Goal: Navigation & Orientation: Find specific page/section

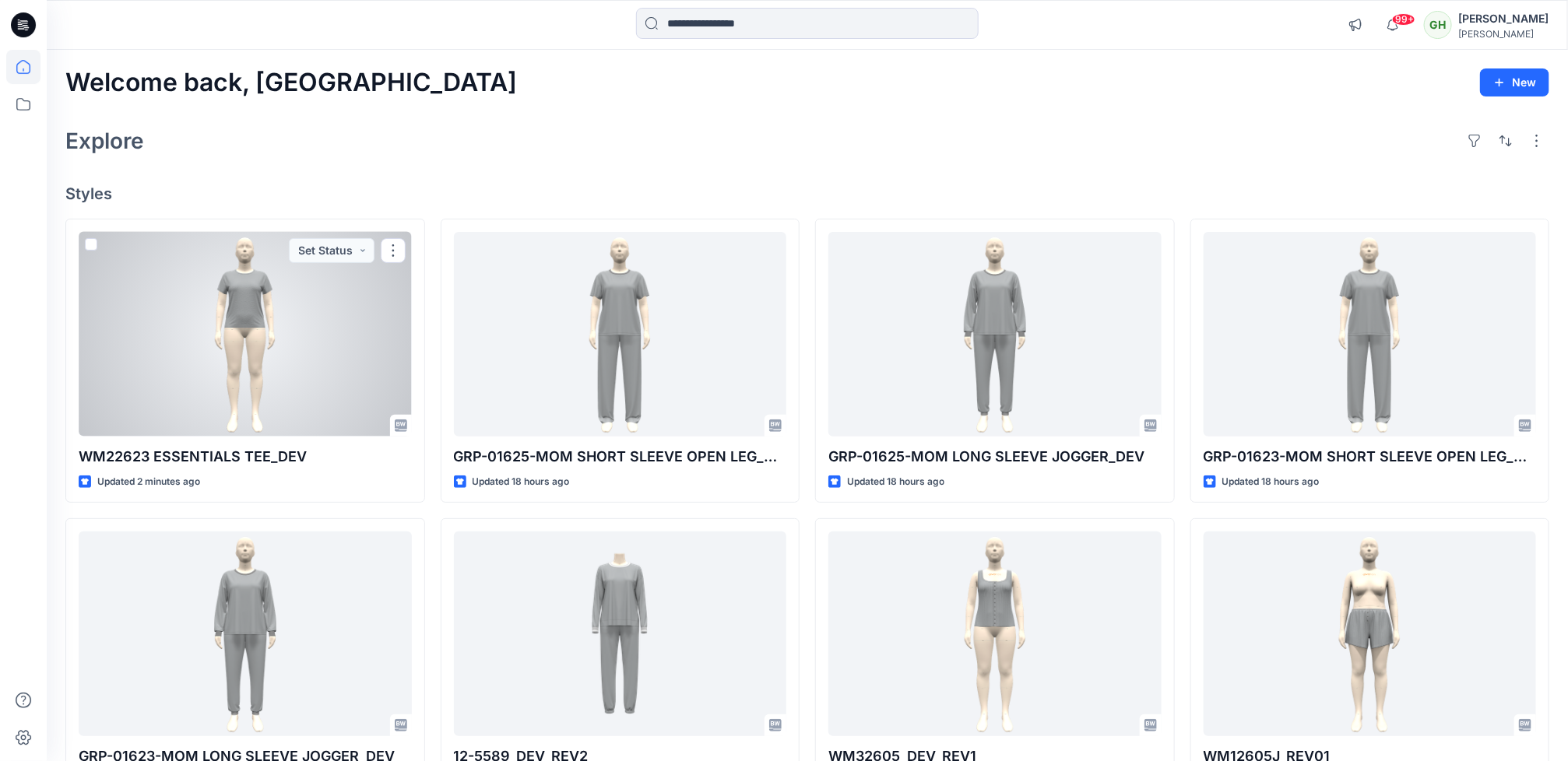
click at [269, 392] on div at bounding box center [245, 334] width 333 height 204
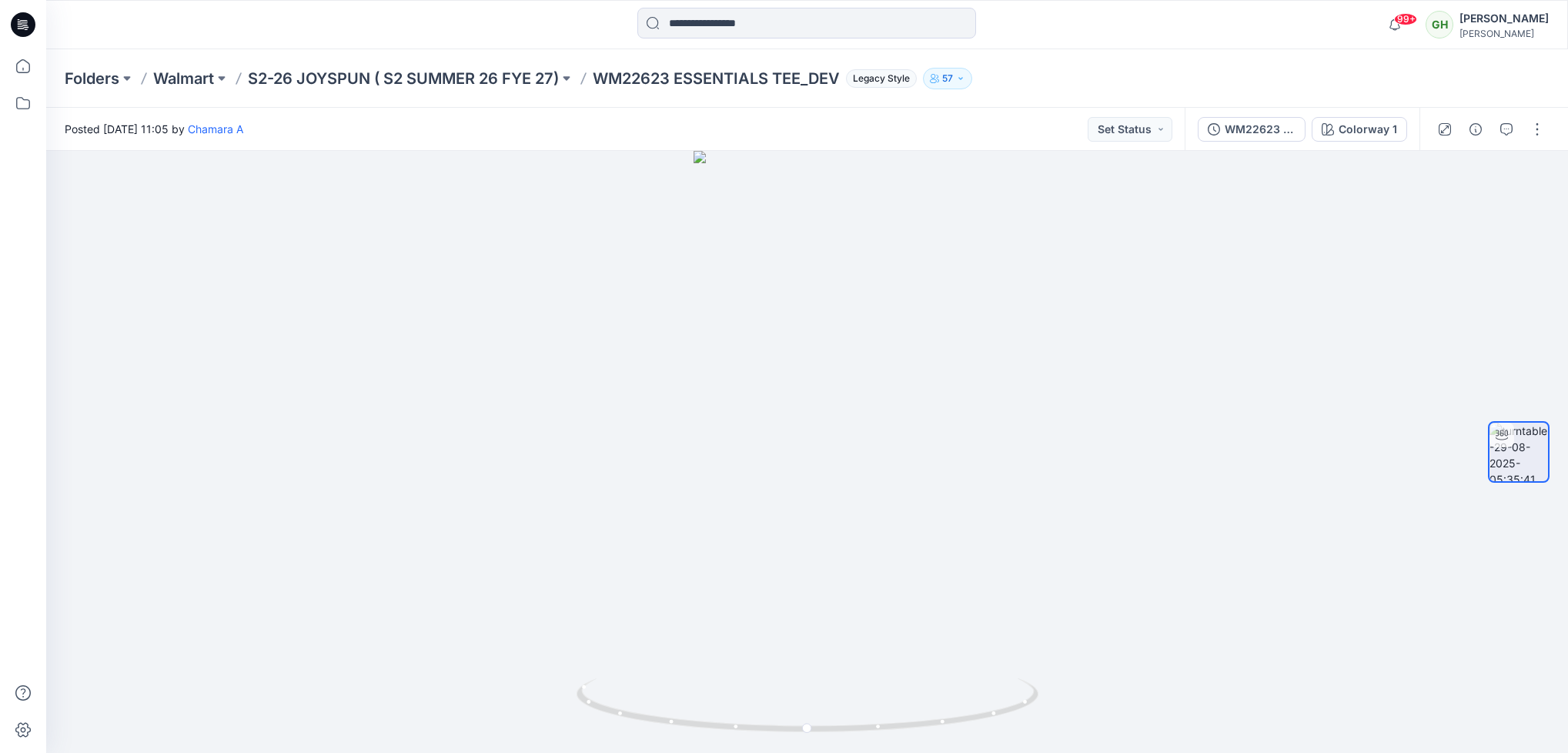
click at [599, 76] on p "WM22623 ESSENTIALS TEE_DEV" at bounding box center [716, 78] width 247 height 22
copy p "WM22623"
click at [294, 74] on p "S2-26 JOYSPUN ( S2 SUMMER 26 FYE 27)" at bounding box center [403, 78] width 311 height 22
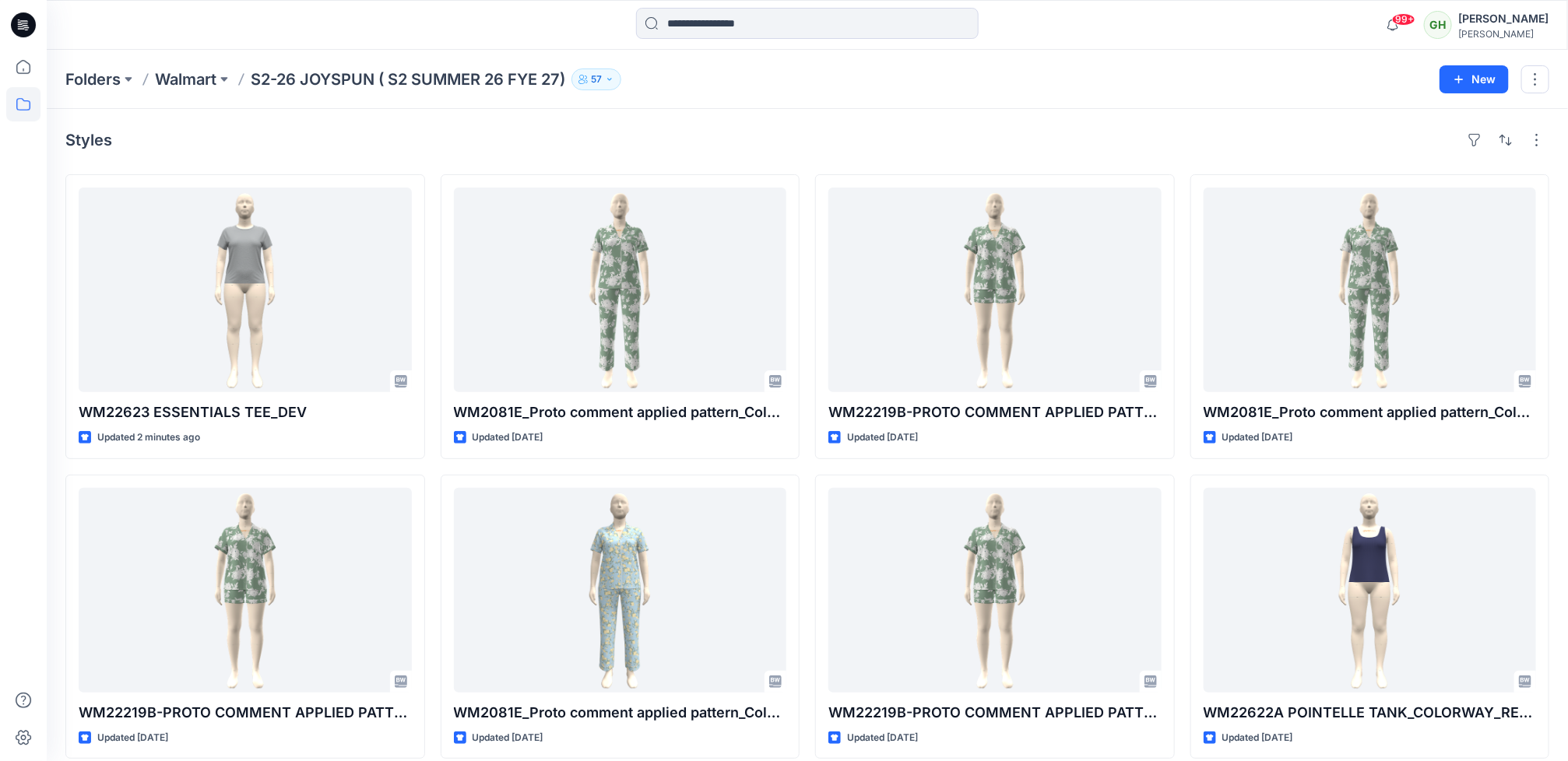
click at [33, 31] on icon at bounding box center [23, 25] width 25 height 25
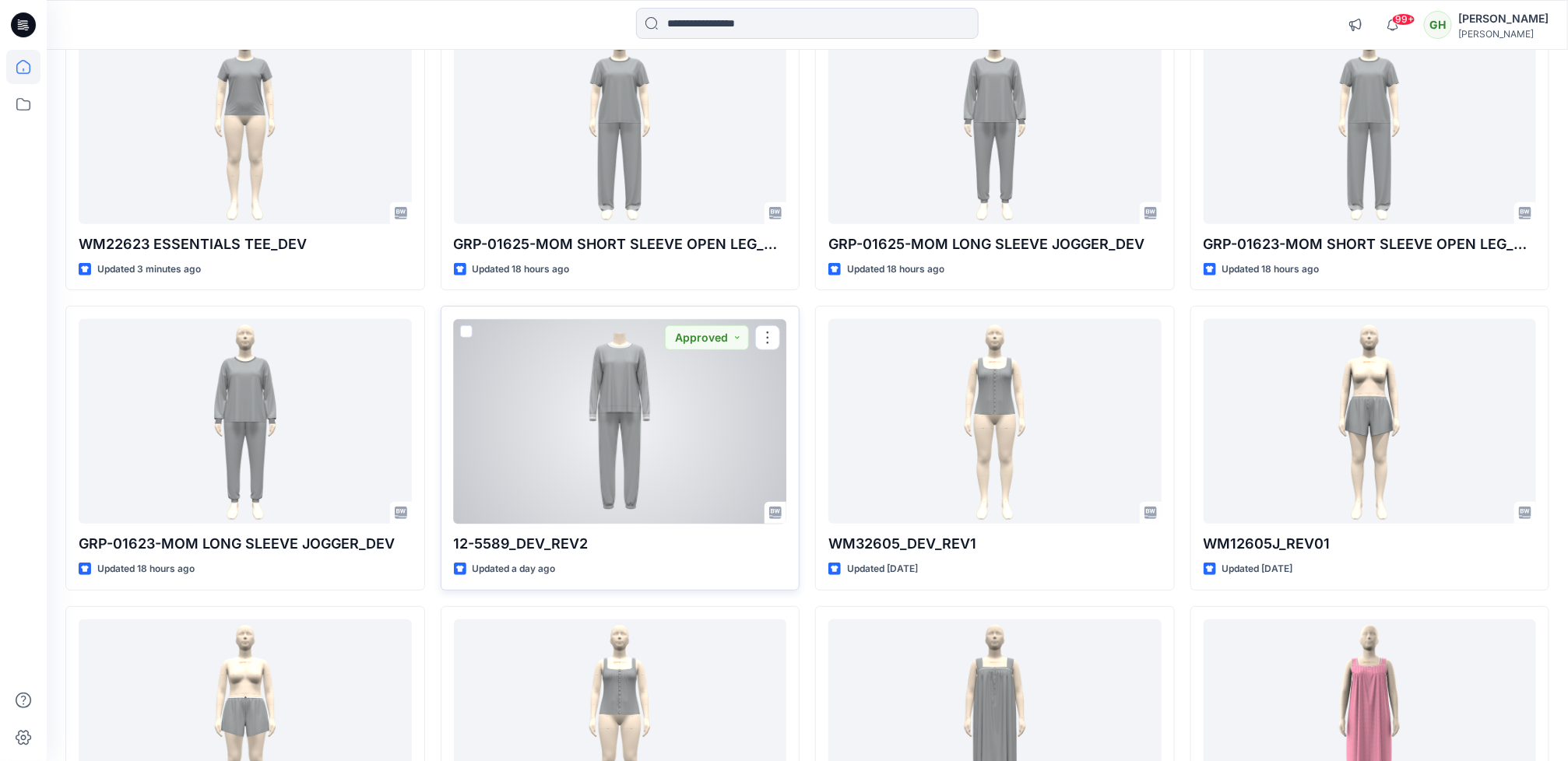
scroll to position [234, 0]
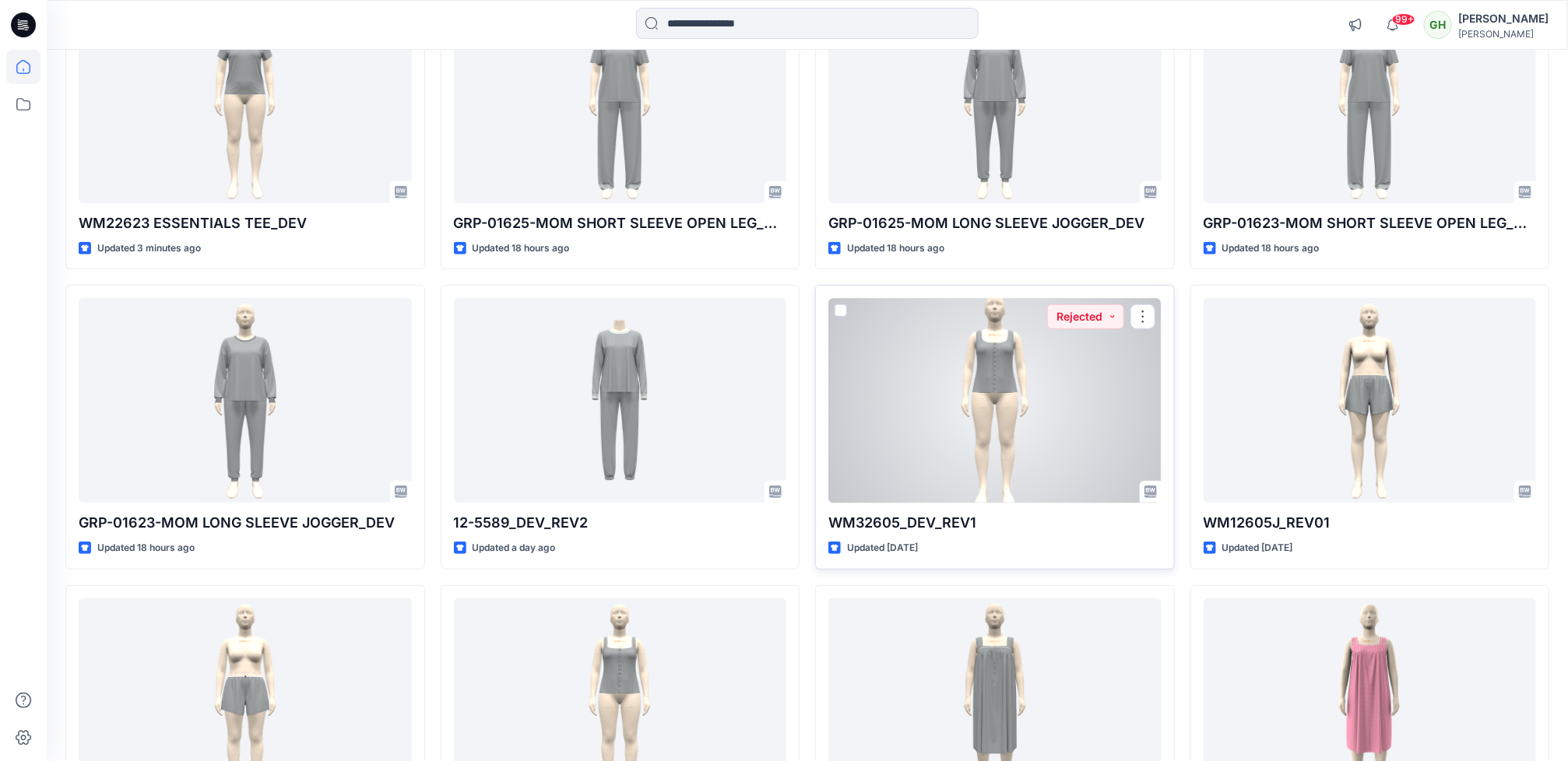
click at [876, 467] on div at bounding box center [994, 400] width 333 height 204
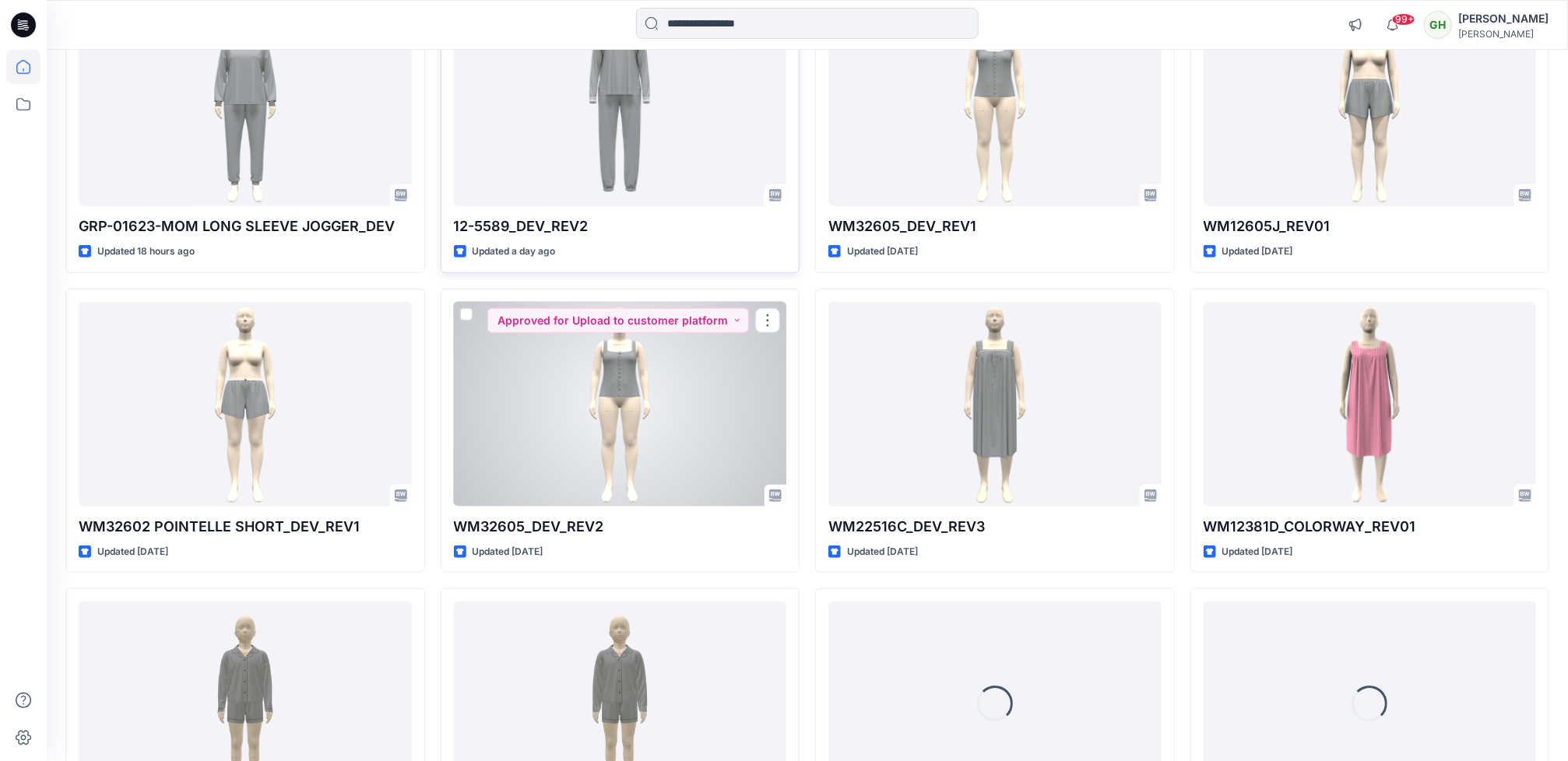
scroll to position [651, 0]
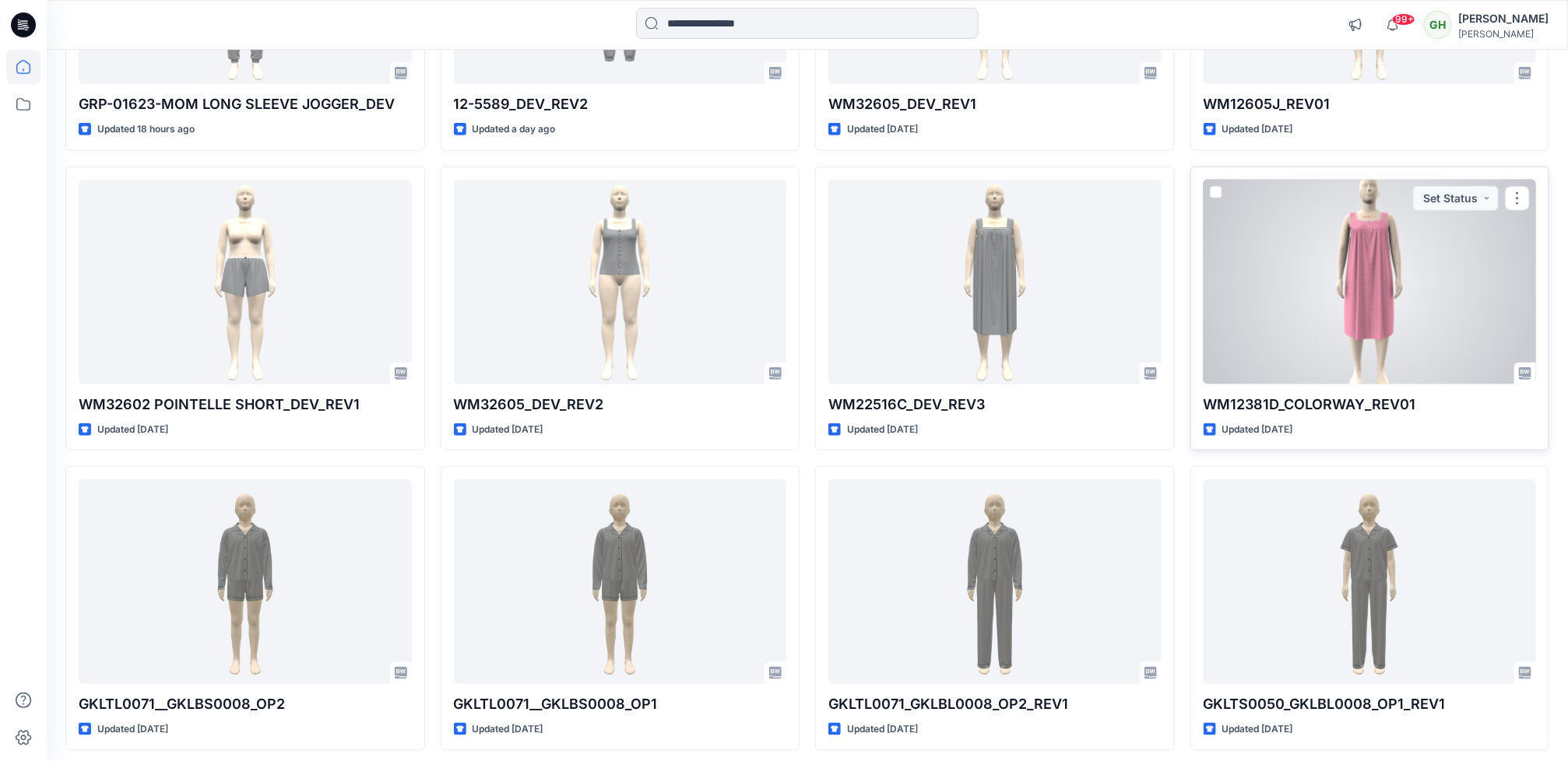
click at [1249, 294] on div at bounding box center [1370, 282] width 333 height 204
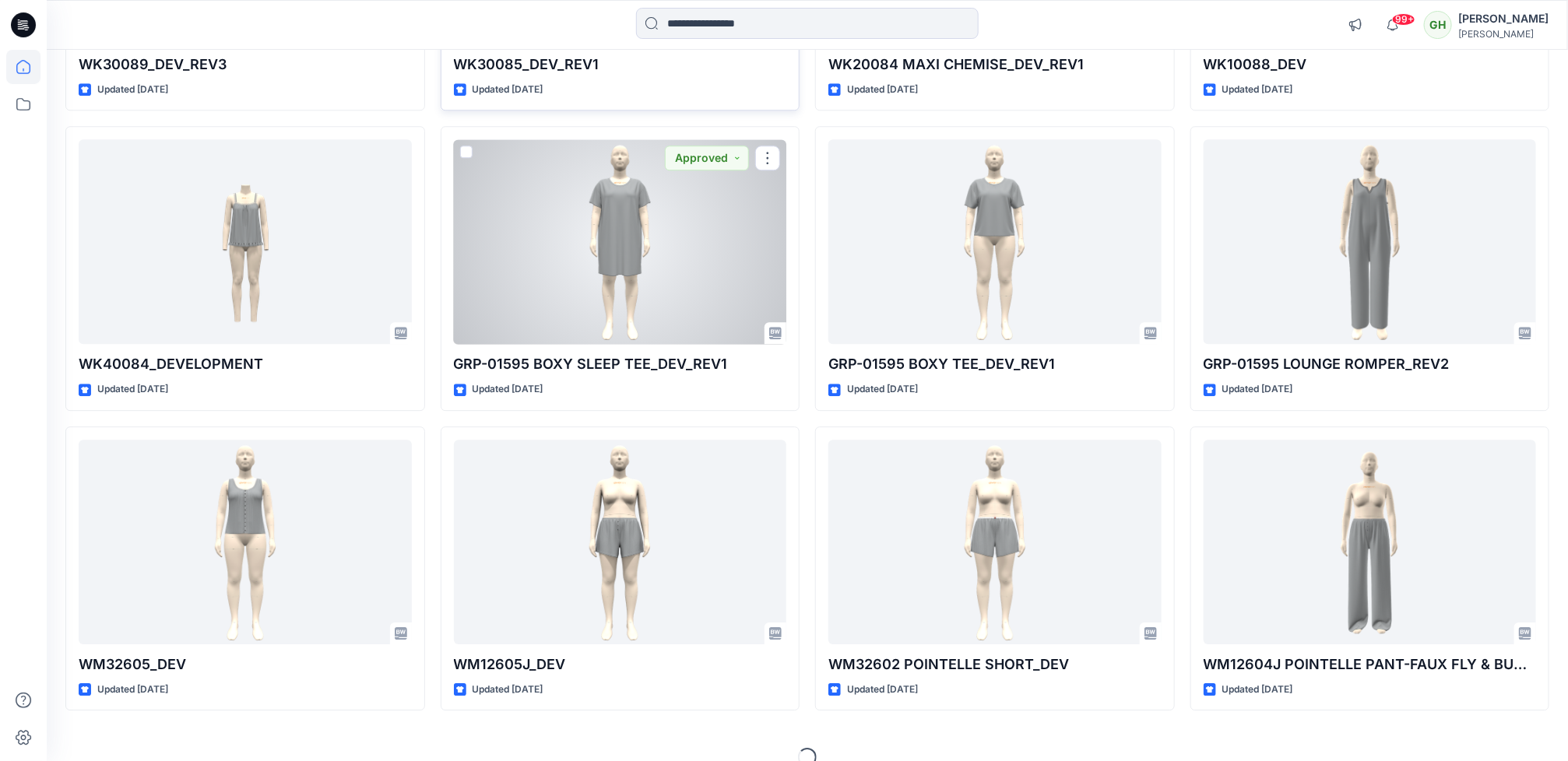
scroll to position [2220, 0]
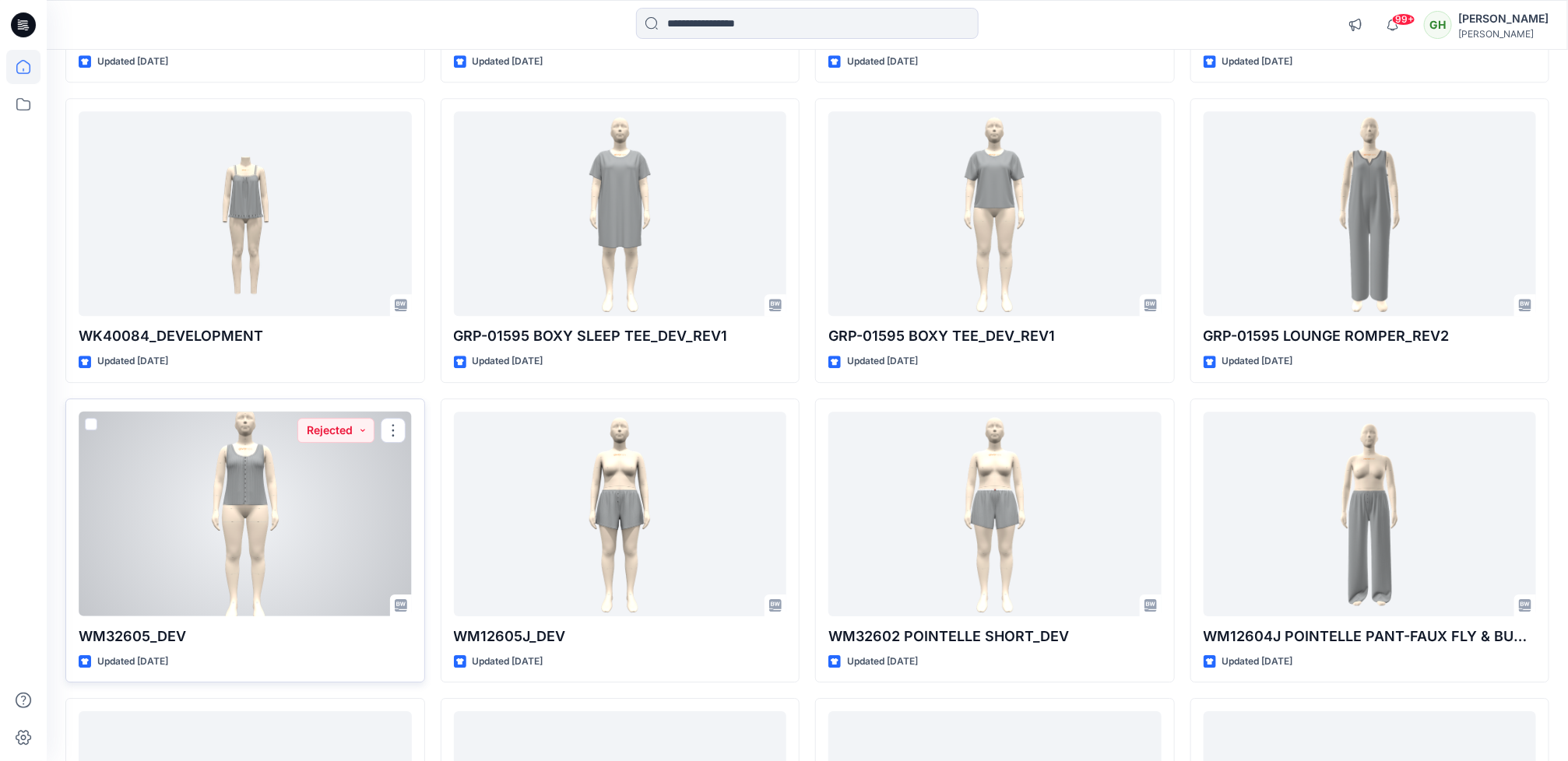
click at [126, 581] on div at bounding box center [245, 513] width 333 height 204
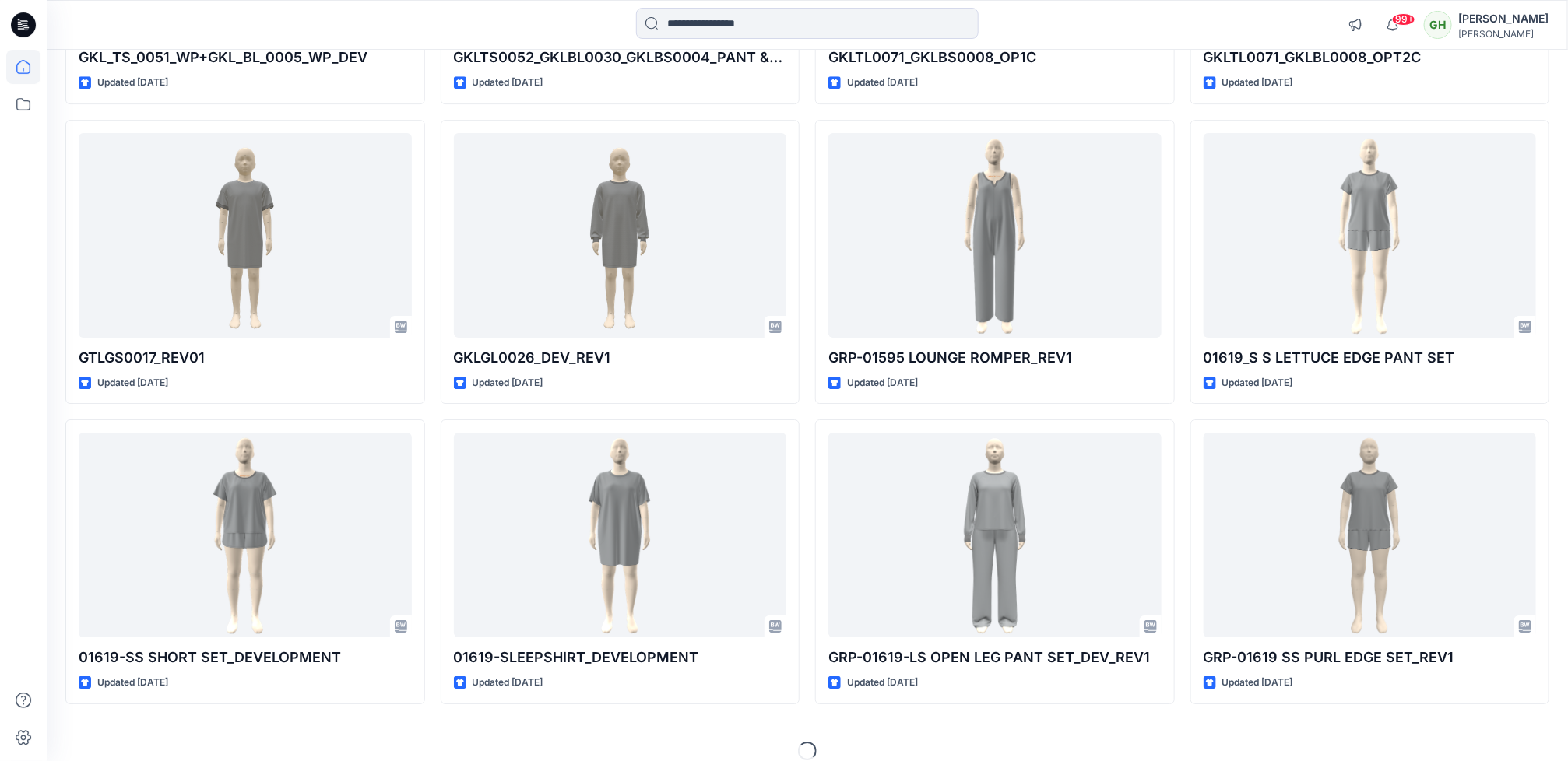
scroll to position [5823, 0]
